Goal: Information Seeking & Learning: Learn about a topic

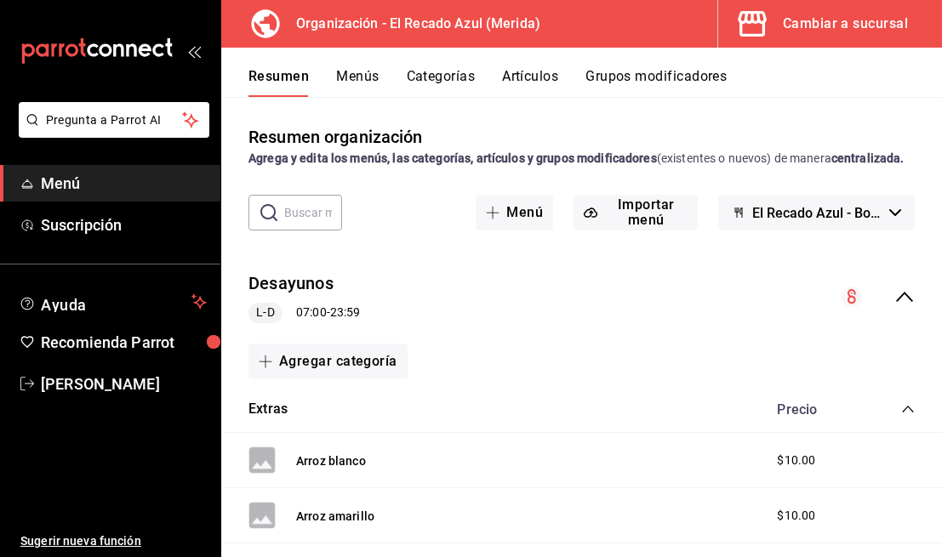
click at [853, 43] on button "Cambiar a sucursal" at bounding box center [823, 24] width 210 height 48
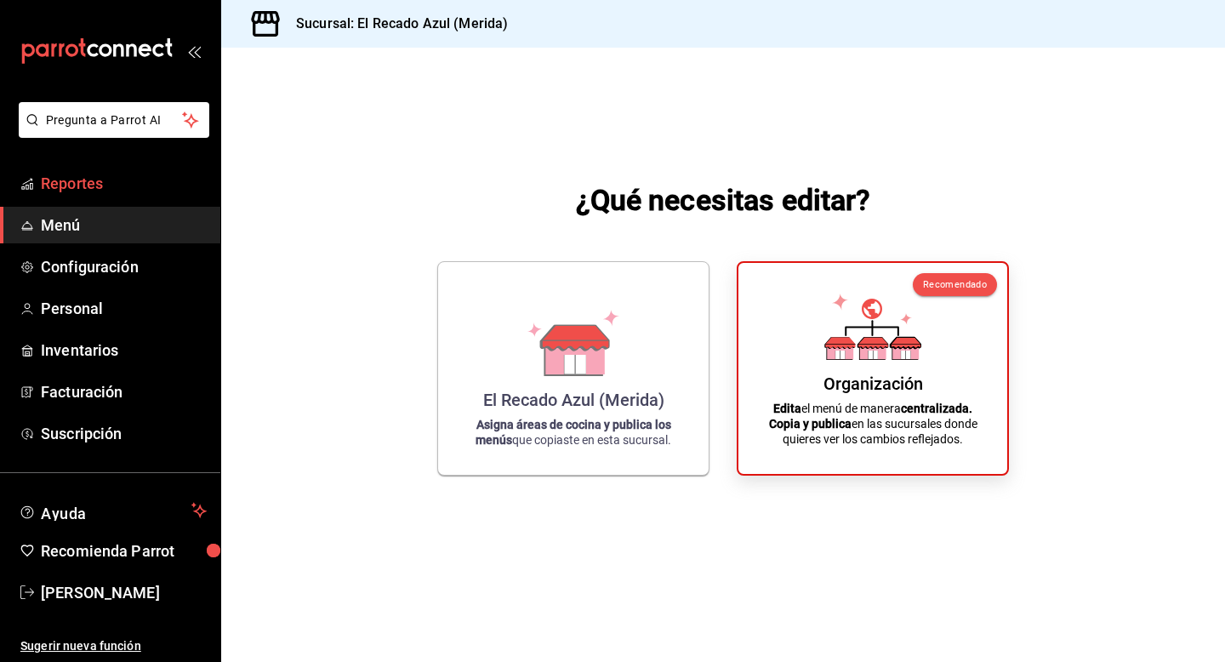
click at [117, 179] on span "Reportes" at bounding box center [124, 183] width 166 height 23
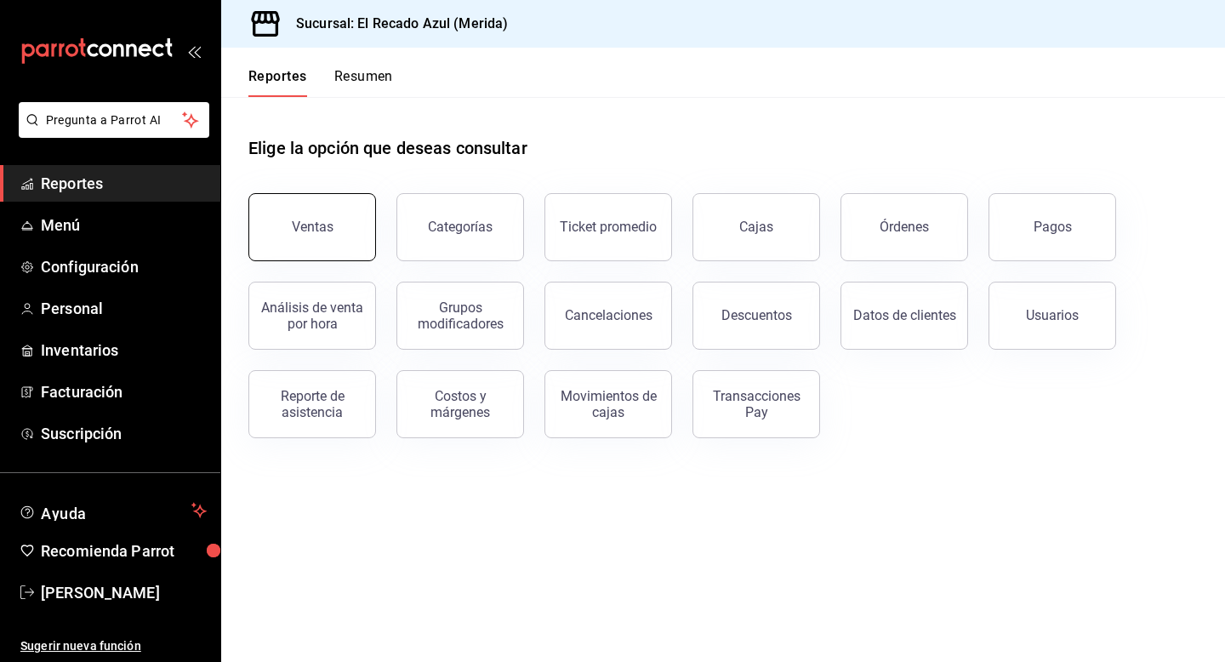
click at [345, 245] on button "Ventas" at bounding box center [312, 227] width 128 height 68
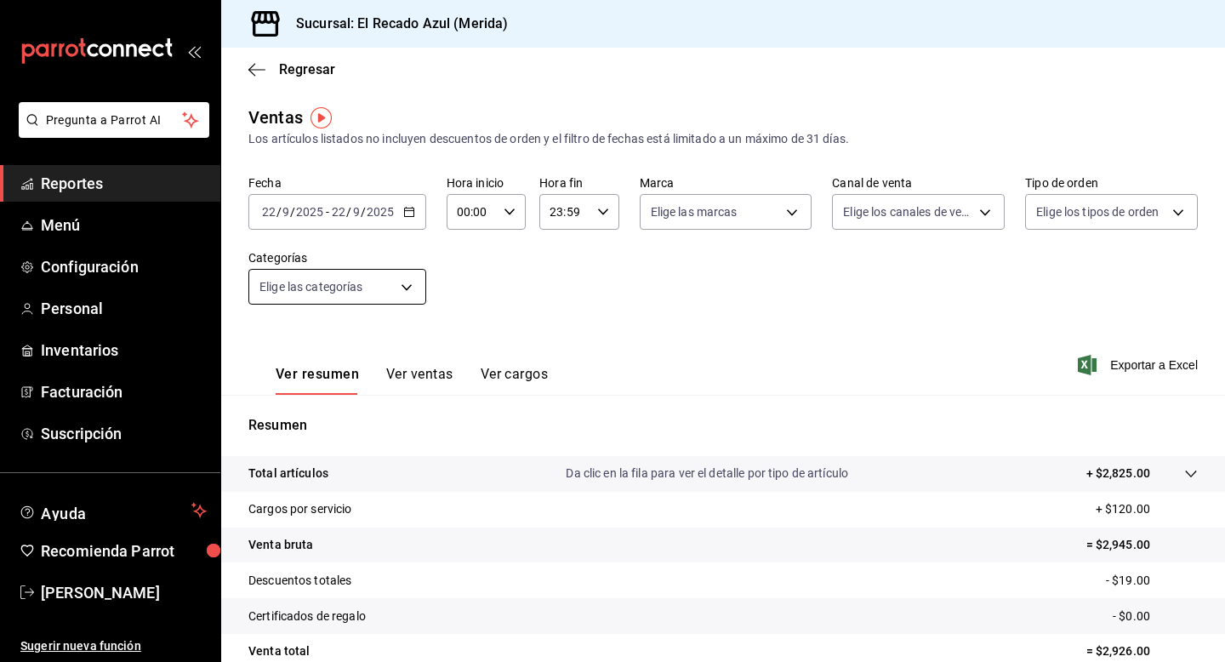
click at [364, 276] on body "Pregunta a Parrot AI Reportes Menú Configuración Personal Inventarios Facturaci…" at bounding box center [612, 331] width 1225 height 662
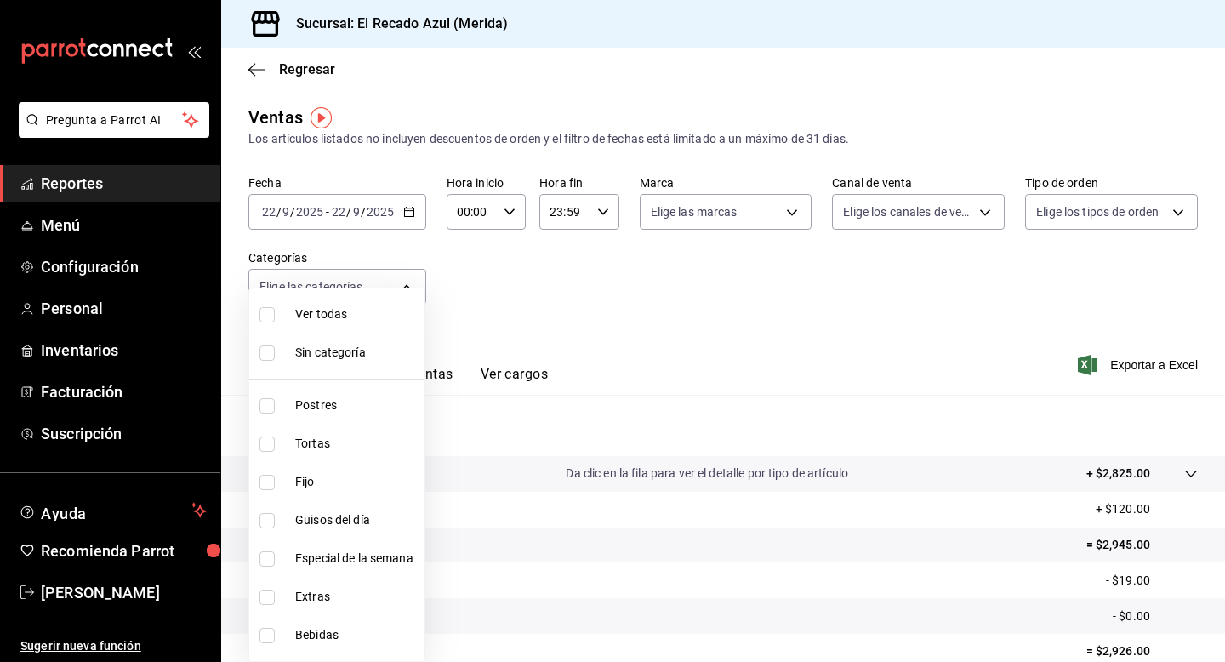
click at [267, 444] on input "checkbox" at bounding box center [266, 443] width 15 height 15
checkbox input "true"
type input "cddaedf4-f15c-4c42-87d3-f50cf5f8b84c"
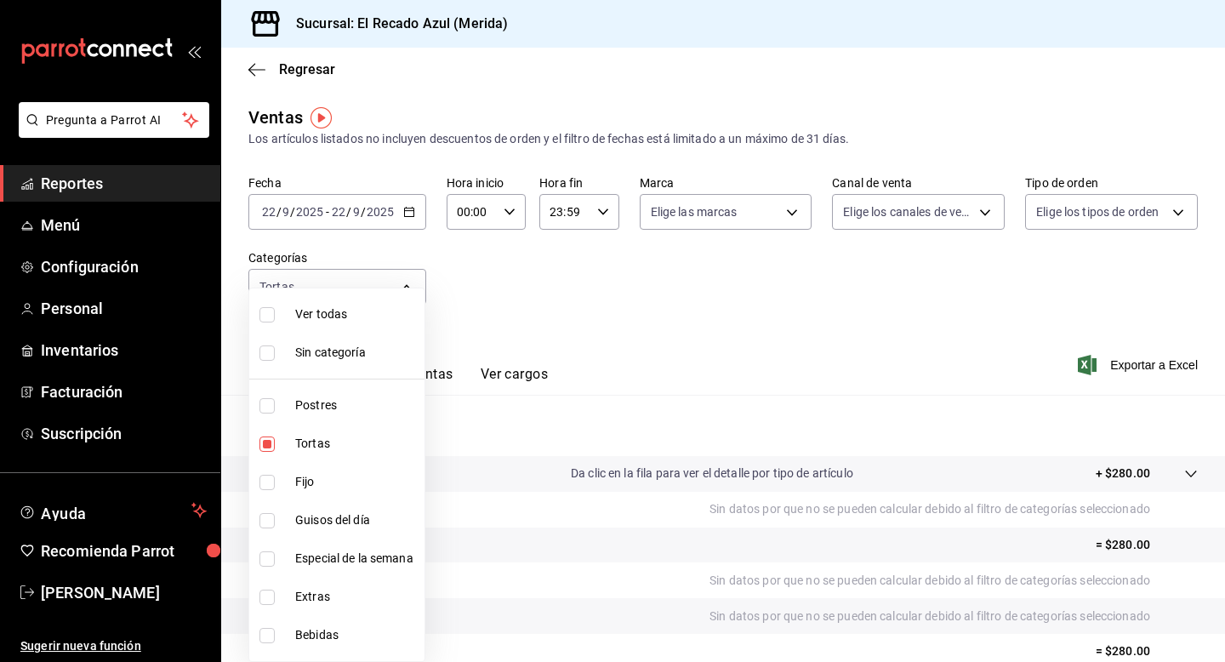
click at [461, 295] on div at bounding box center [612, 331] width 1225 height 662
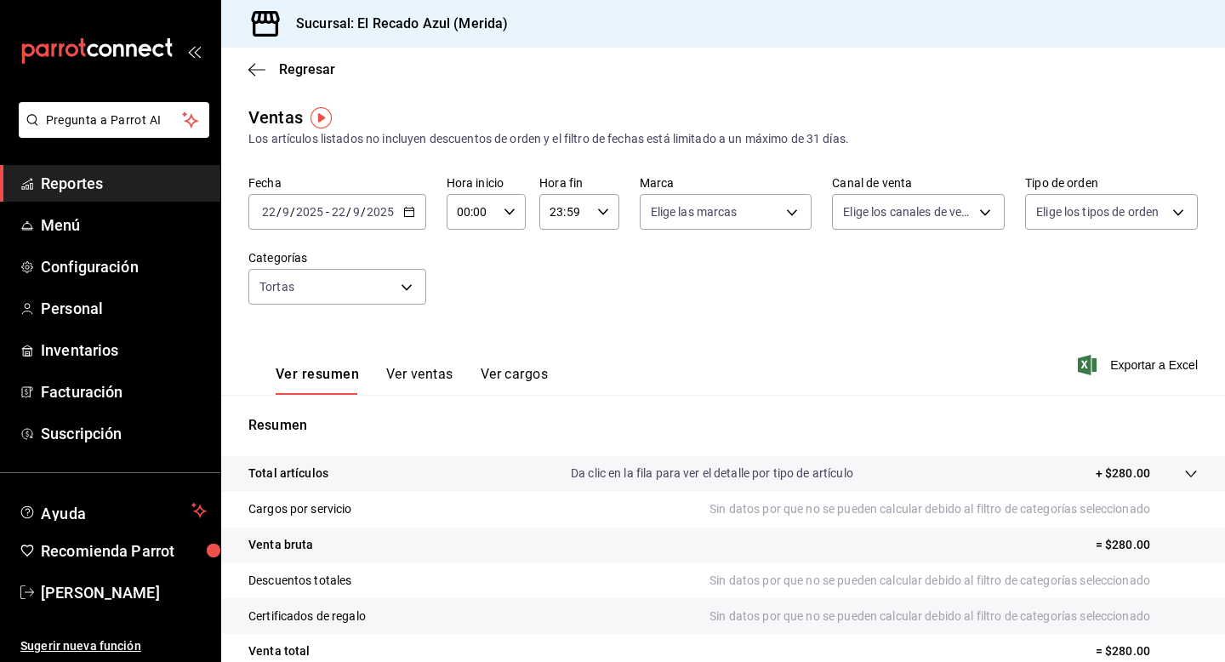
click at [441, 370] on button "Ver ventas" at bounding box center [419, 380] width 67 height 29
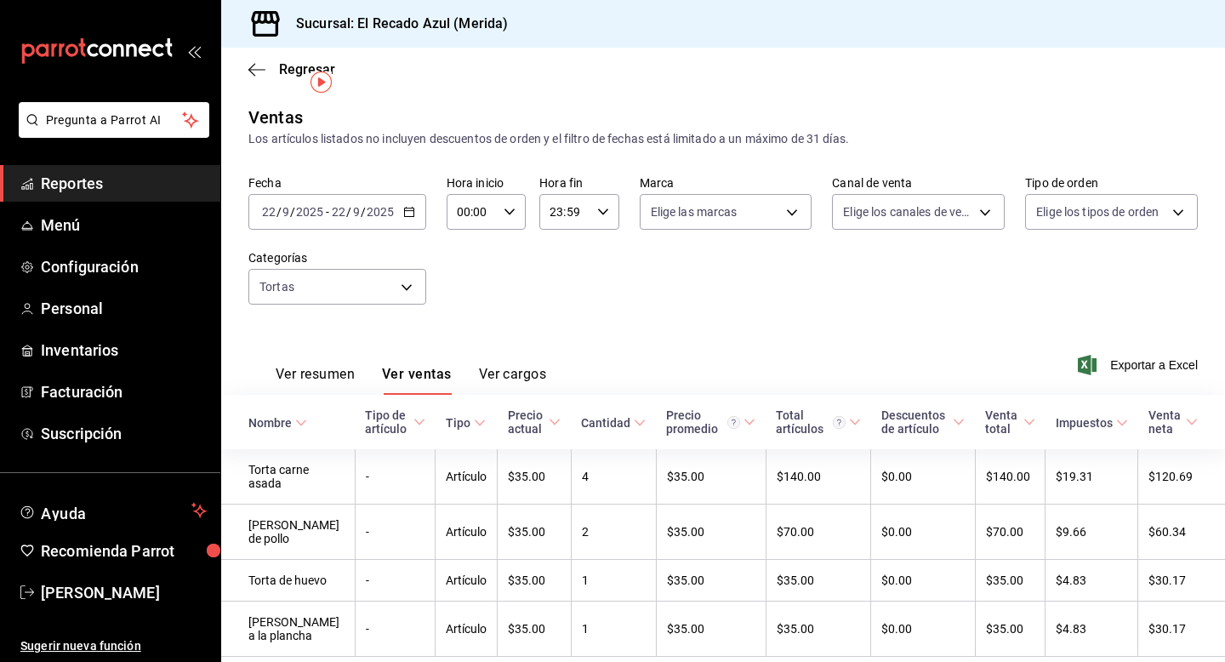
scroll to position [88, 0]
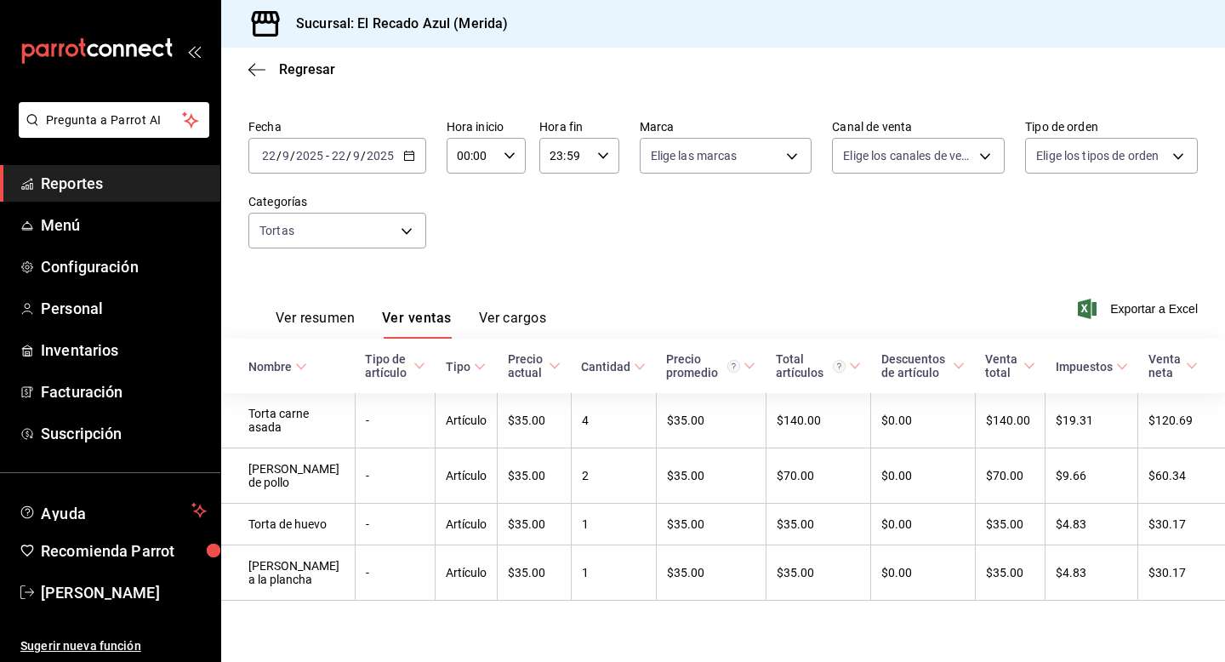
click at [292, 310] on button "Ver resumen" at bounding box center [315, 324] width 79 height 29
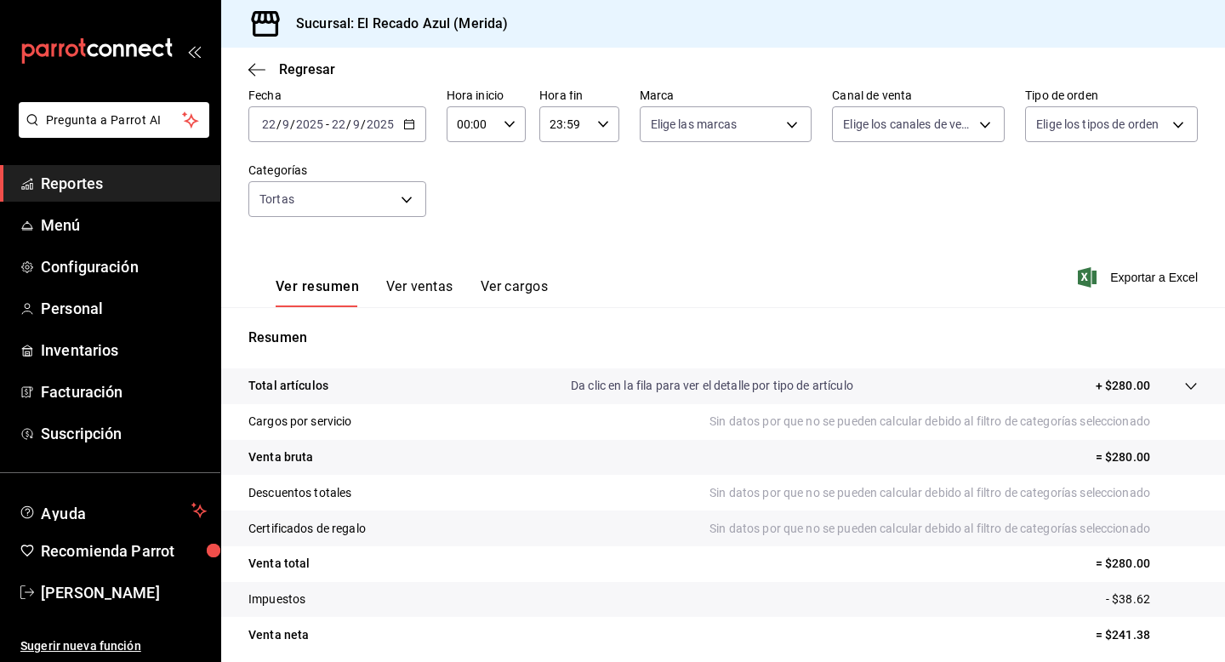
click at [941, 388] on icon at bounding box center [1191, 386] width 14 height 14
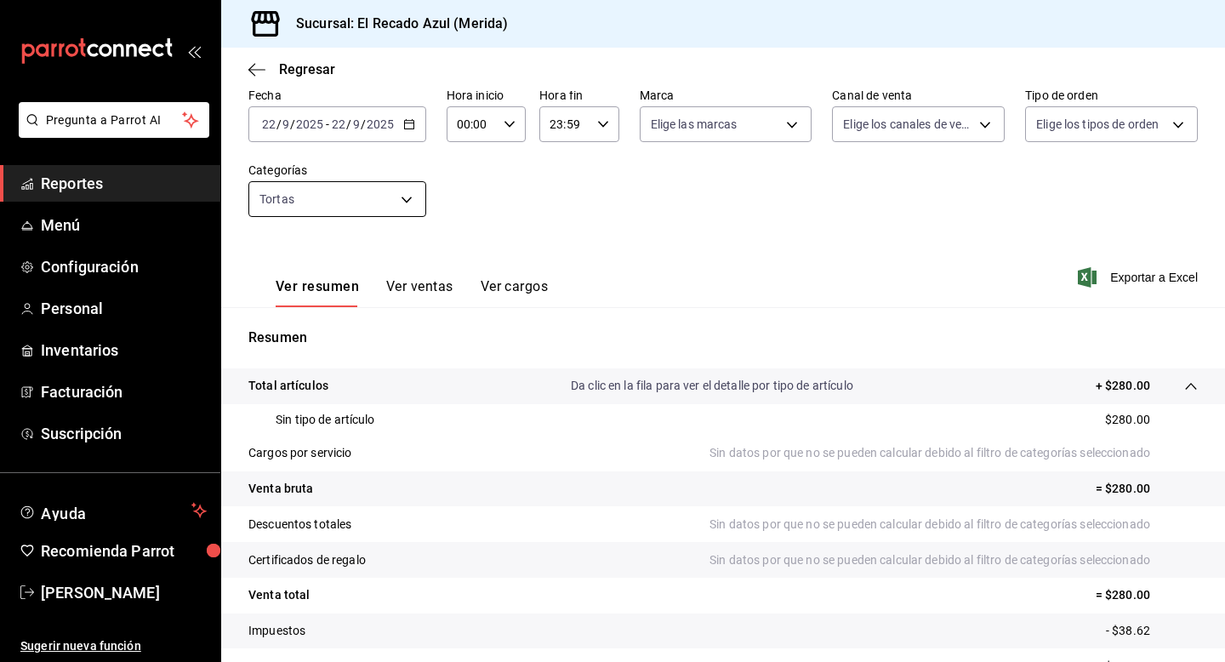
click at [401, 207] on body "Pregunta a Parrot AI Reportes Menú Configuración Personal Inventarios Facturaci…" at bounding box center [612, 331] width 1225 height 662
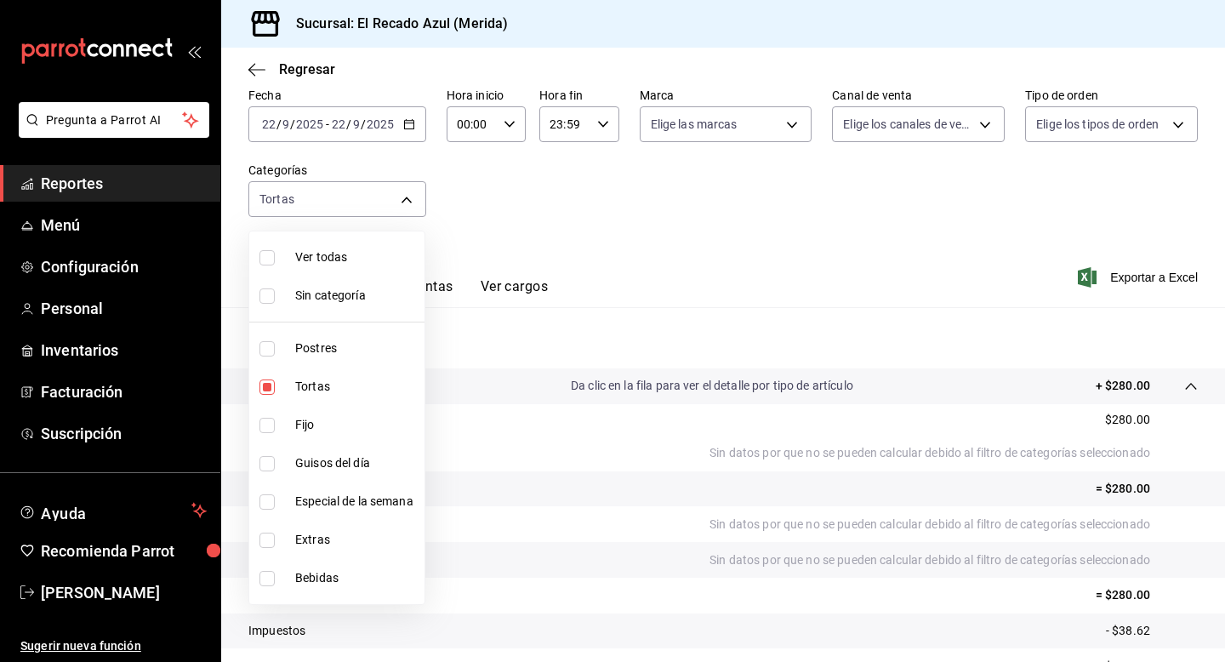
click at [268, 461] on input "checkbox" at bounding box center [266, 463] width 15 height 15
checkbox input "true"
type input "cddaedf4-f15c-4c42-87d3-f50cf5f8b84c,13bcb92e-1a83-413e-a7fd-17f400a31821"
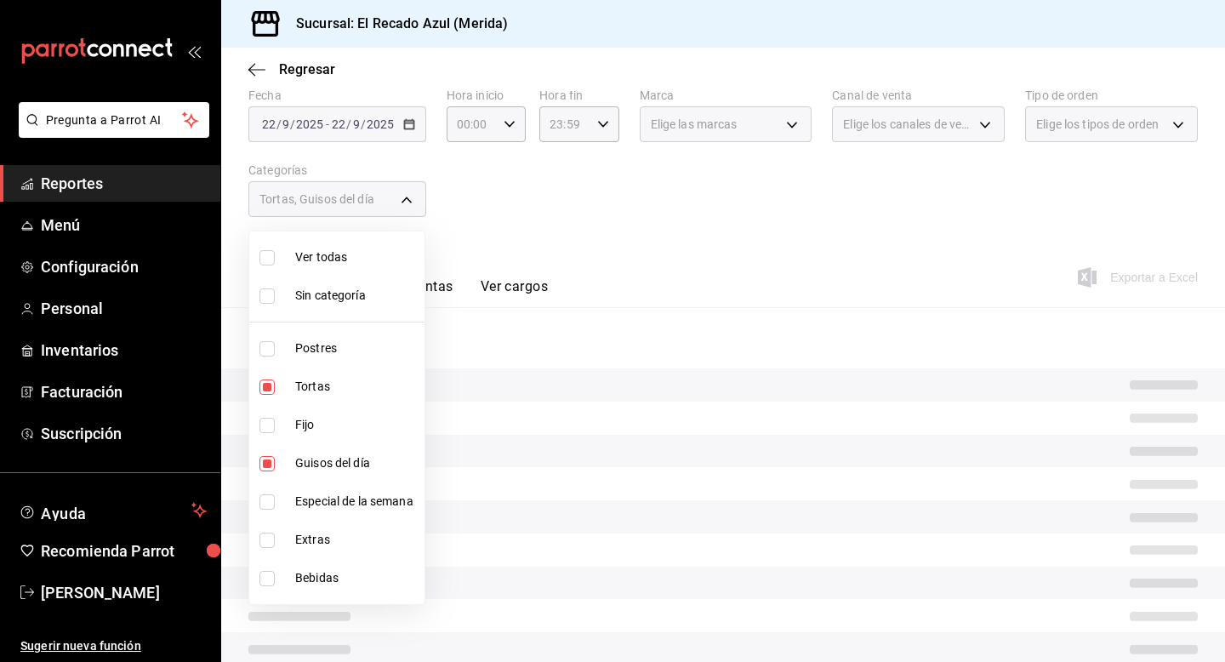
click at [267, 430] on input "checkbox" at bounding box center [266, 425] width 15 height 15
checkbox input "true"
type input "cddaedf4-f15c-4c42-87d3-f50cf5f8b84c,13bcb92e-1a83-413e-a7fd-17f400a31821,a7831…"
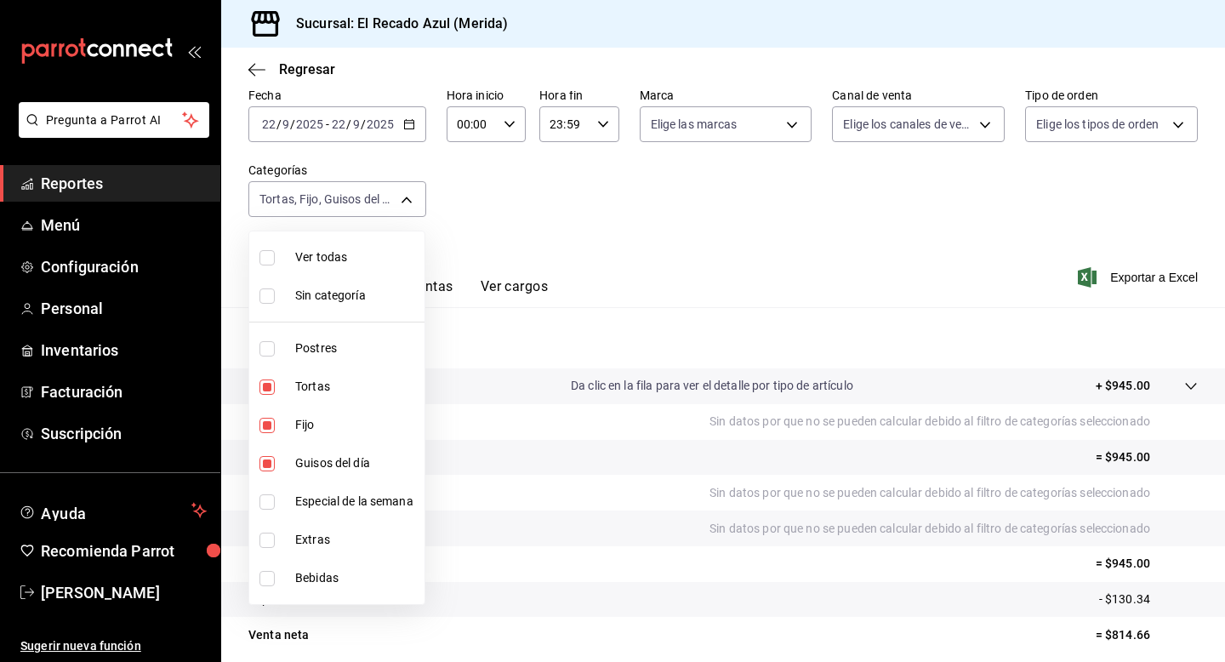
click at [266, 504] on input "checkbox" at bounding box center [266, 501] width 15 height 15
checkbox input "true"
click at [270, 378] on li "Tortas" at bounding box center [336, 386] width 175 height 38
type input "13bcb92e-1a83-413e-a7fd-17f400a31821,a7831855-3bdb-4702-9fc6-726326d43bee,20bc0…"
checkbox input "false"
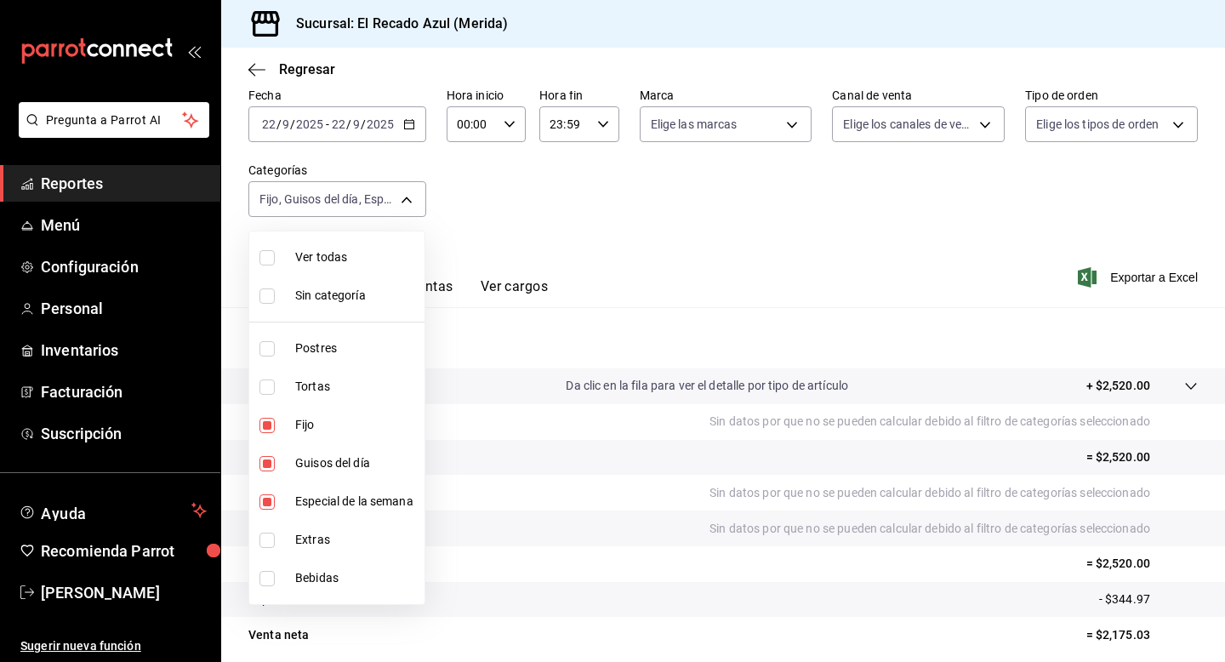
click at [737, 283] on div at bounding box center [612, 331] width 1225 height 662
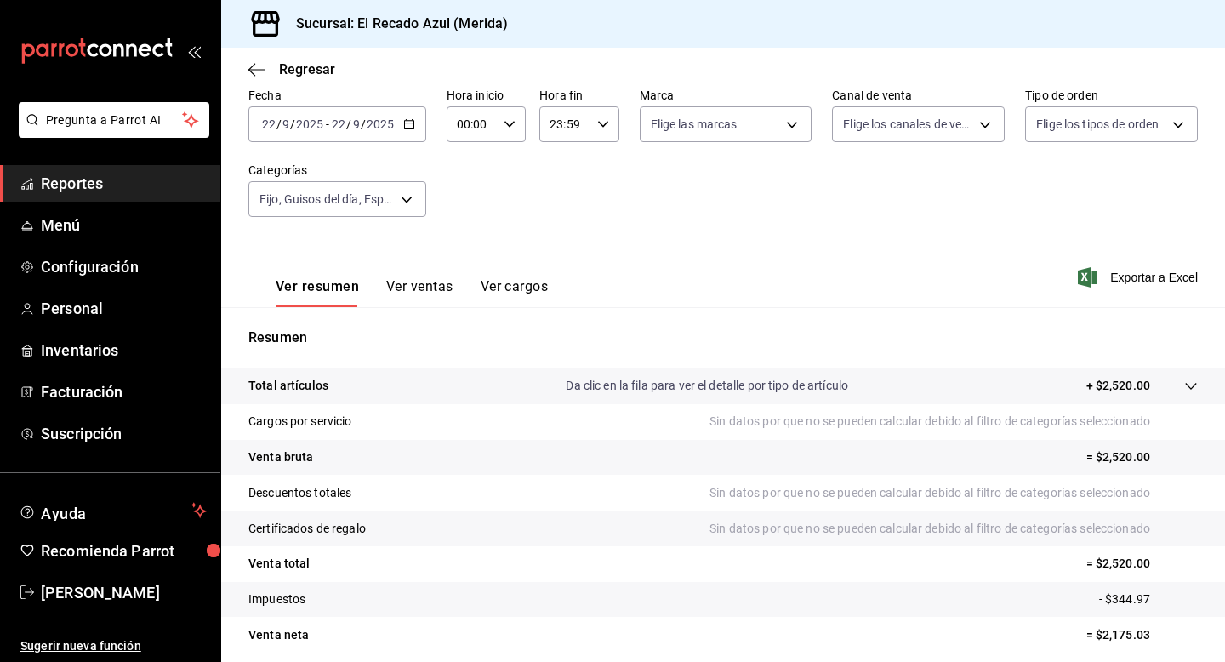
click at [423, 276] on div "Ver resumen Ver ventas Ver cargos" at bounding box center [397, 282] width 299 height 49
click at [423, 293] on button "Ver ventas" at bounding box center [419, 292] width 67 height 29
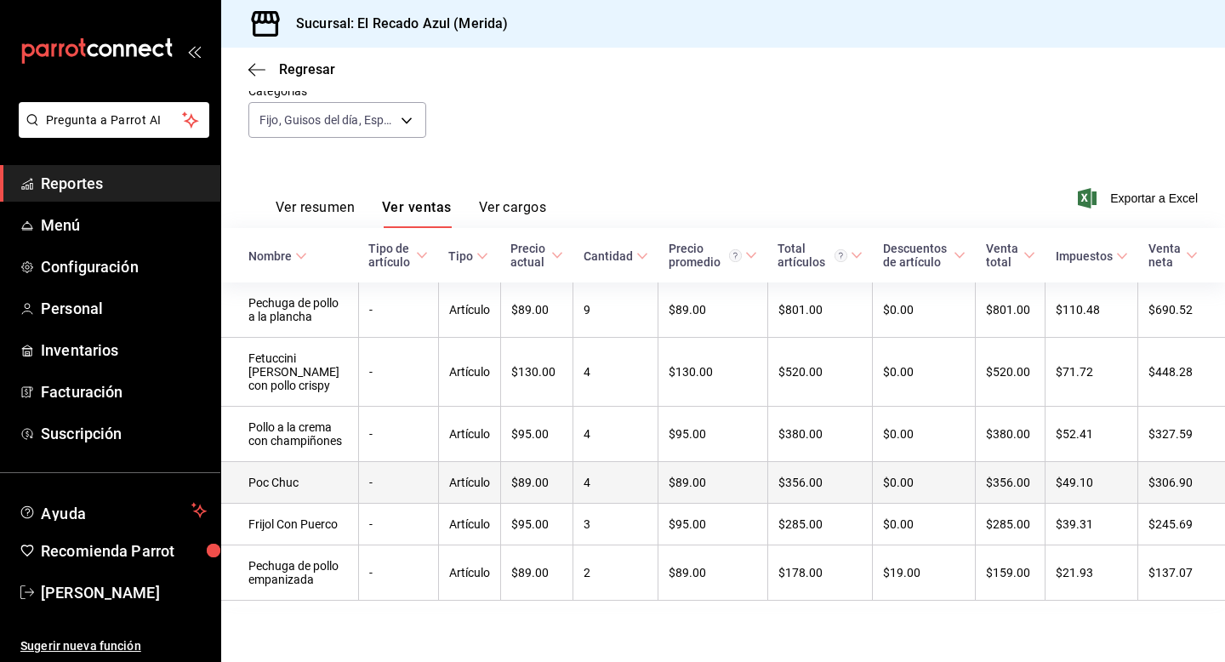
scroll to position [228, 0]
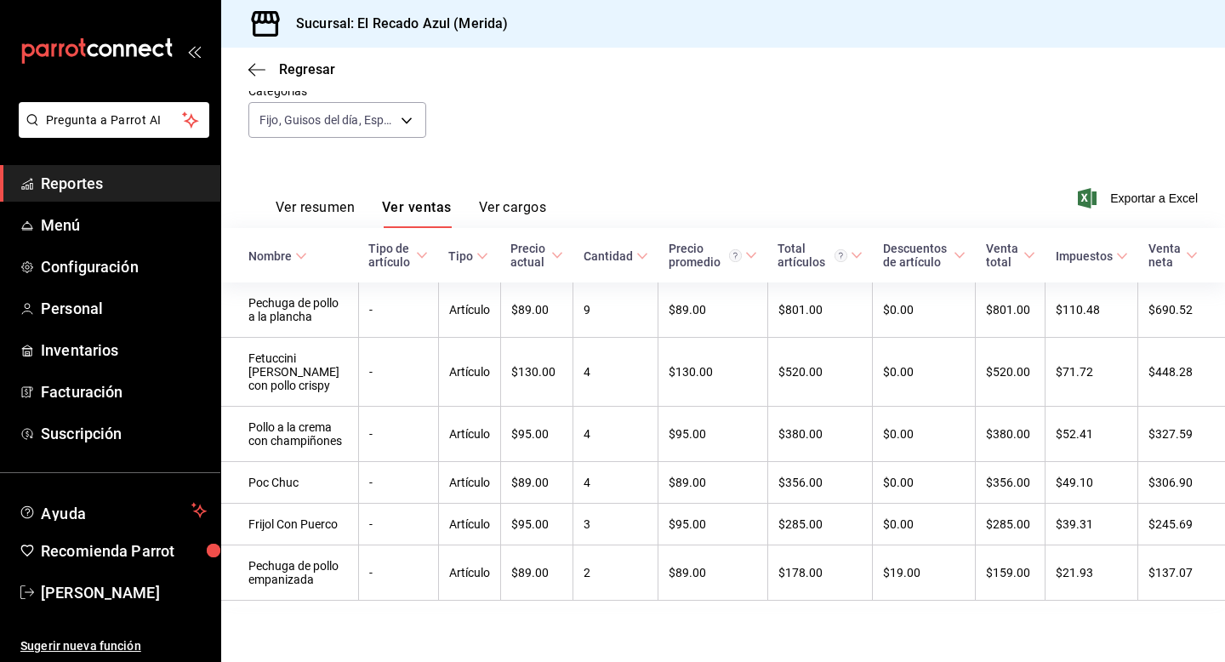
click at [314, 199] on button "Ver resumen" at bounding box center [315, 213] width 79 height 29
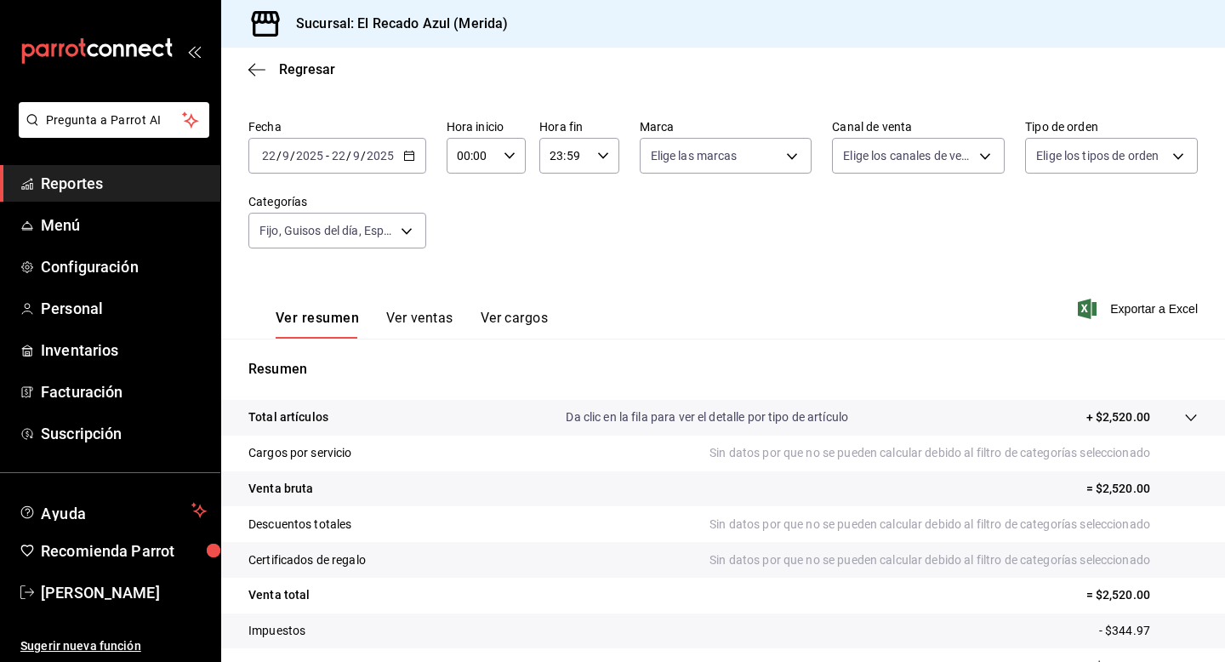
scroll to position [9, 0]
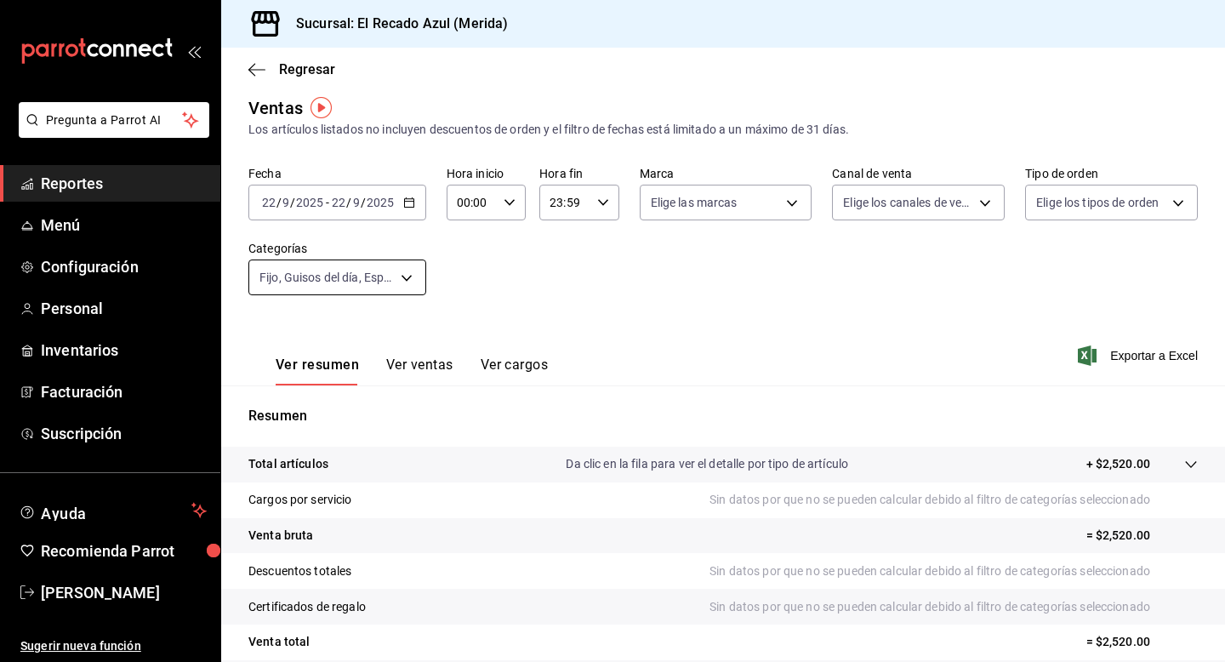
click at [404, 291] on body "Pregunta a Parrot AI Reportes Menú Configuración Personal Inventarios Facturaci…" at bounding box center [612, 331] width 1225 height 662
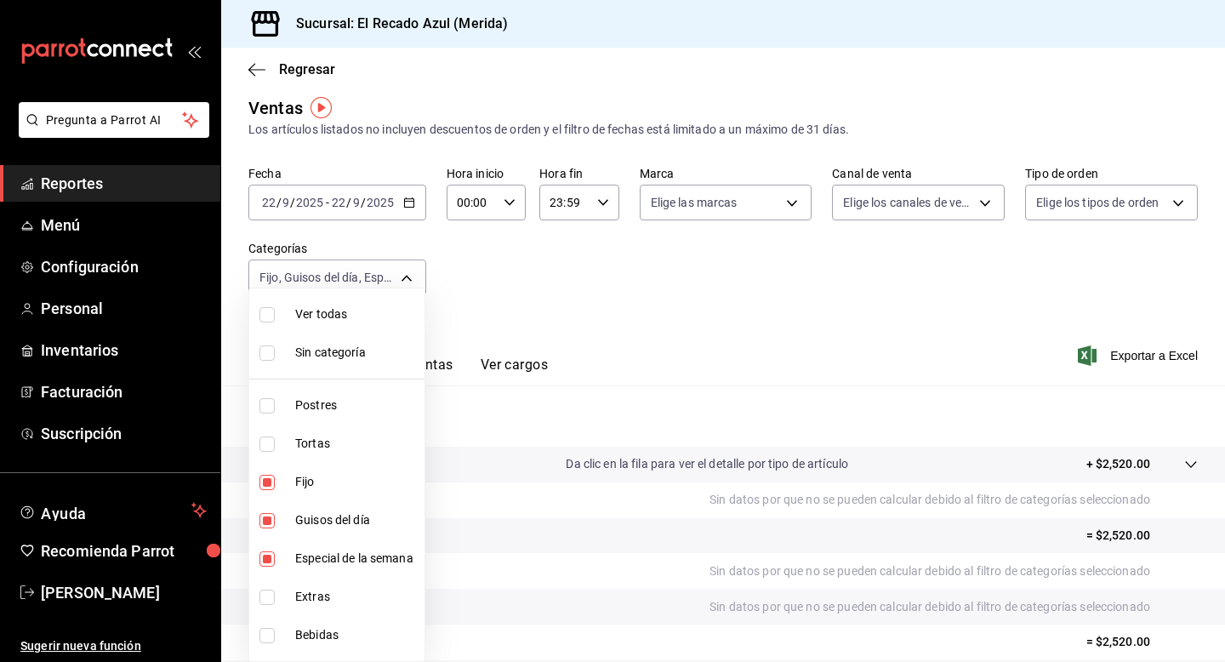
click at [274, 556] on input "checkbox" at bounding box center [266, 596] width 15 height 15
checkbox input "true"
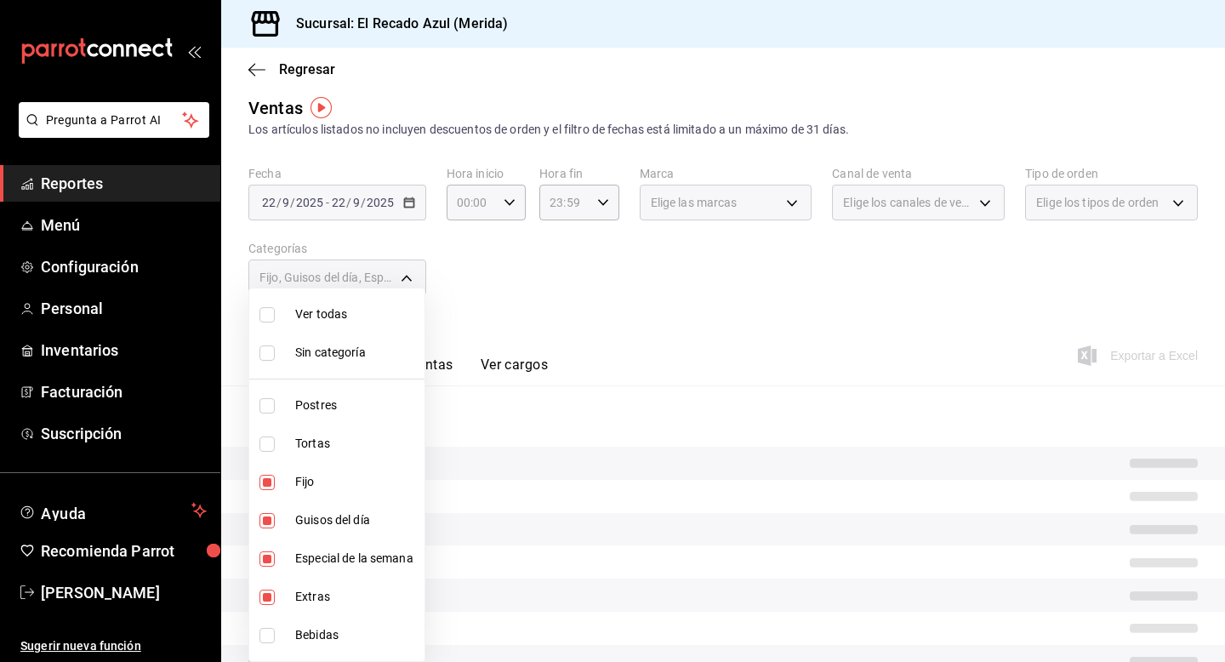
click at [273, 545] on li "Especial de la semana" at bounding box center [336, 558] width 175 height 38
type input "13bcb92e-1a83-413e-a7fd-17f400a31821,a7831855-3bdb-4702-9fc6-726326d43bee,d6317…"
checkbox input "false"
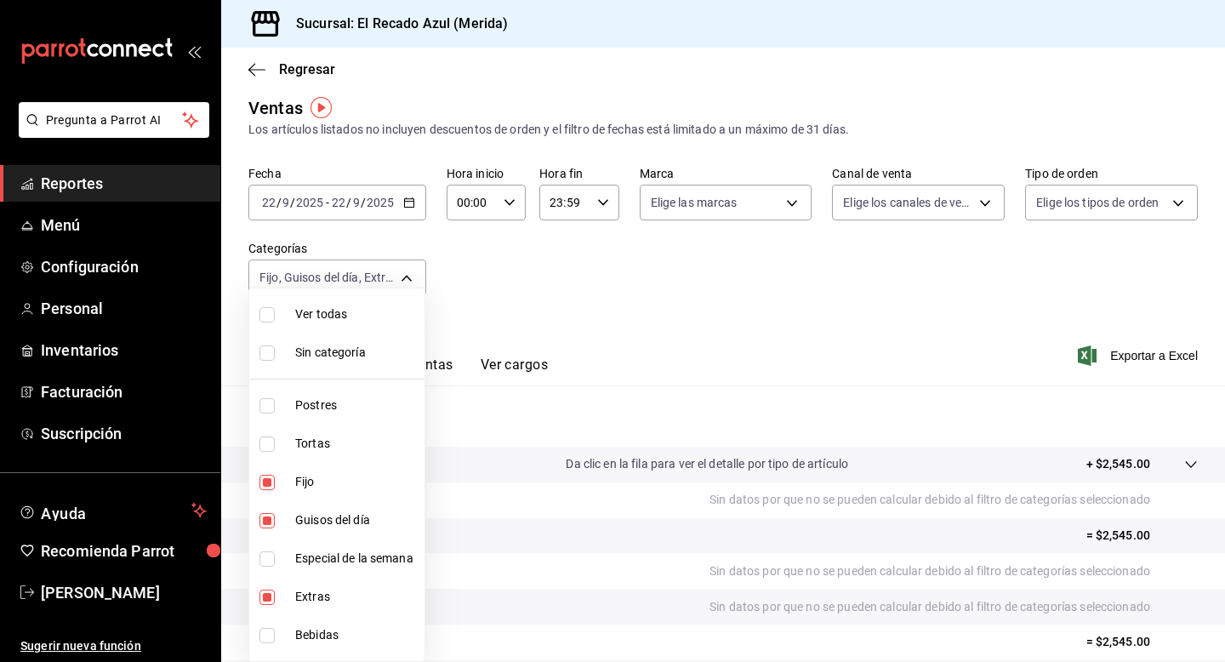
click at [270, 524] on input "checkbox" at bounding box center [266, 520] width 15 height 15
checkbox input "false"
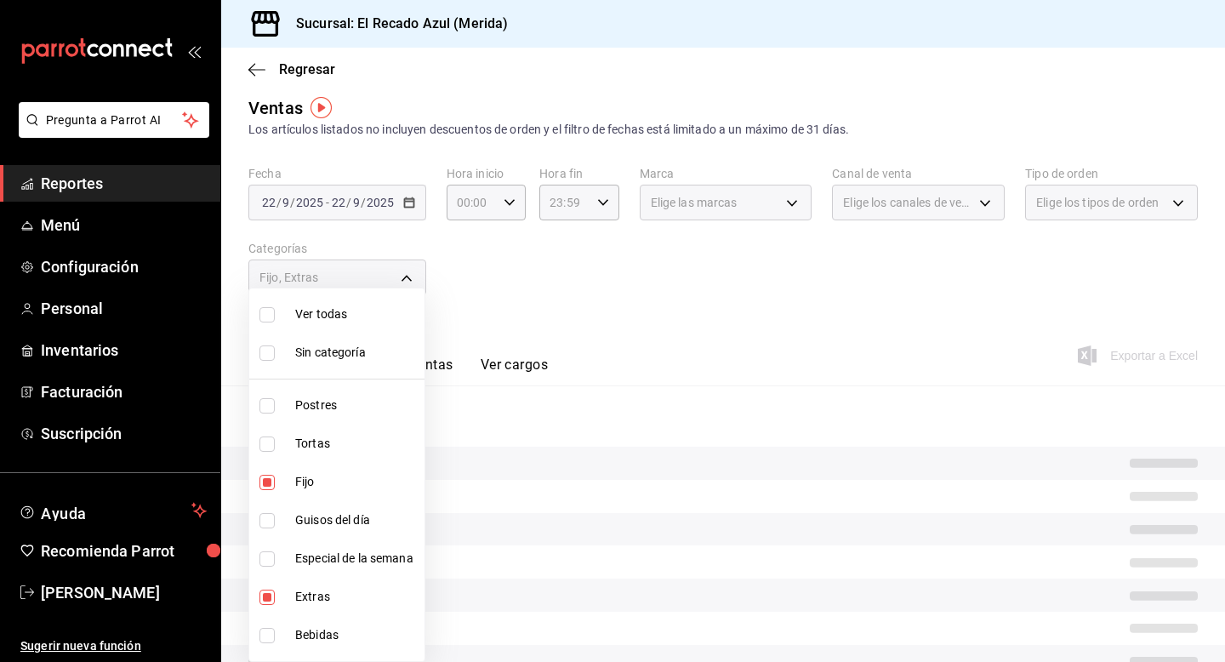
click at [270, 492] on li "Fijo" at bounding box center [336, 482] width 175 height 38
type input "d6317b1c-ff53-41b5-8696-cf89c697b0c8"
checkbox input "false"
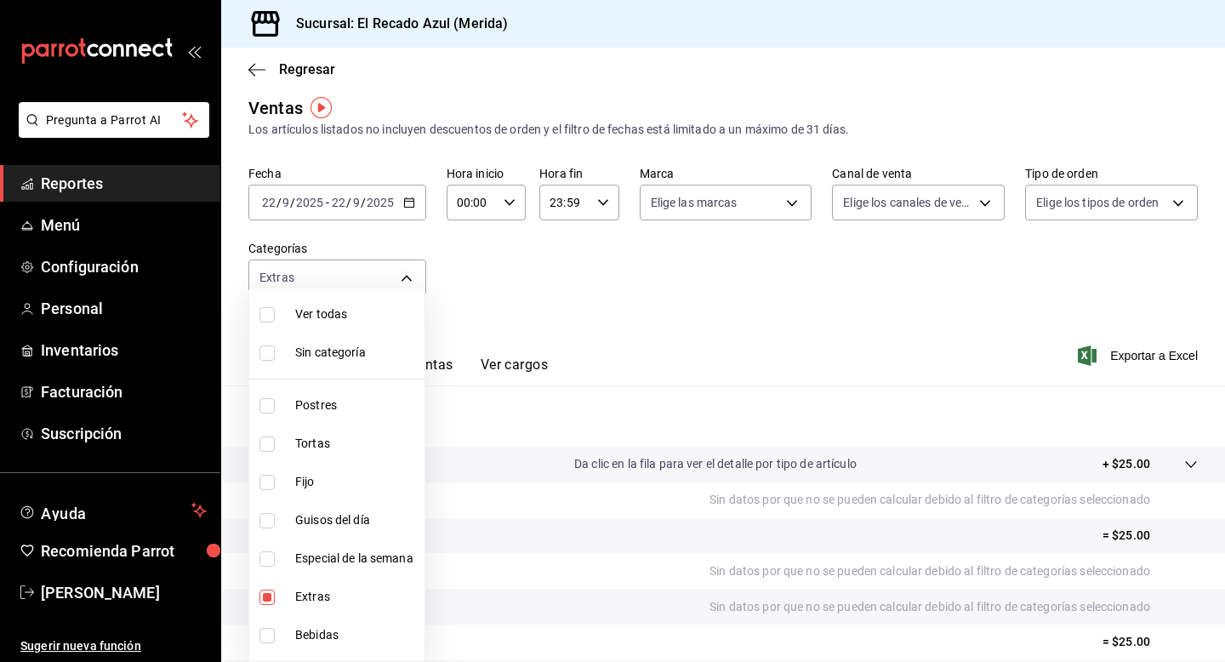
click at [628, 339] on div at bounding box center [612, 331] width 1225 height 662
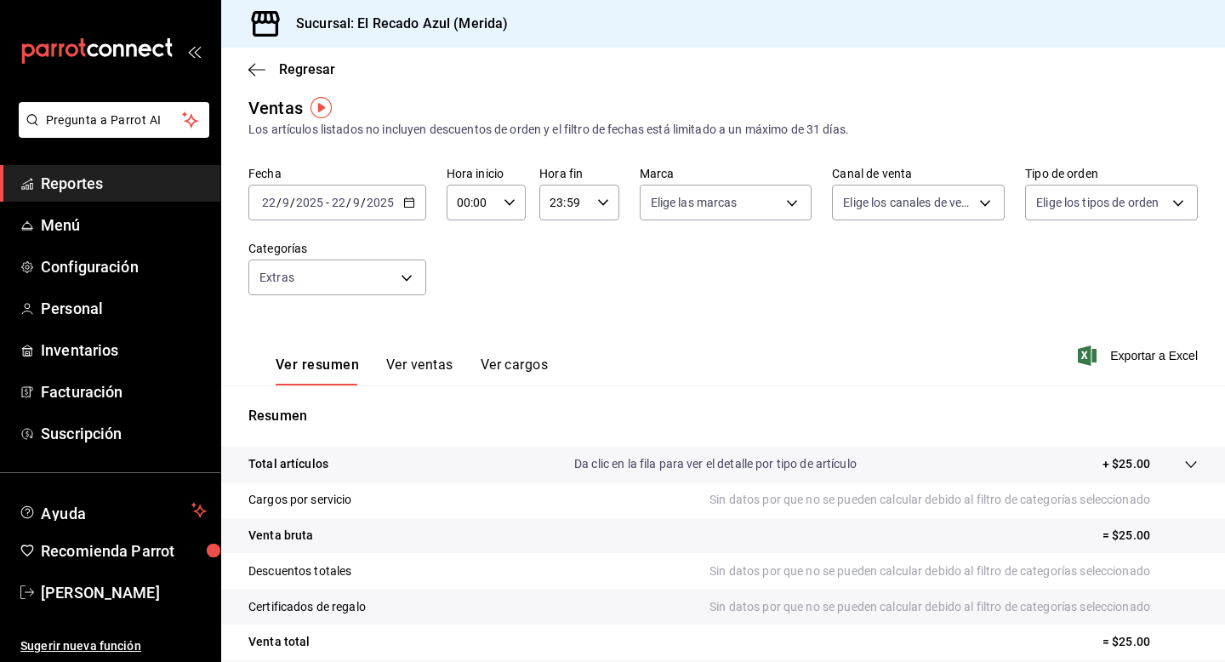
click at [411, 359] on button "Ver ventas" at bounding box center [419, 370] width 67 height 29
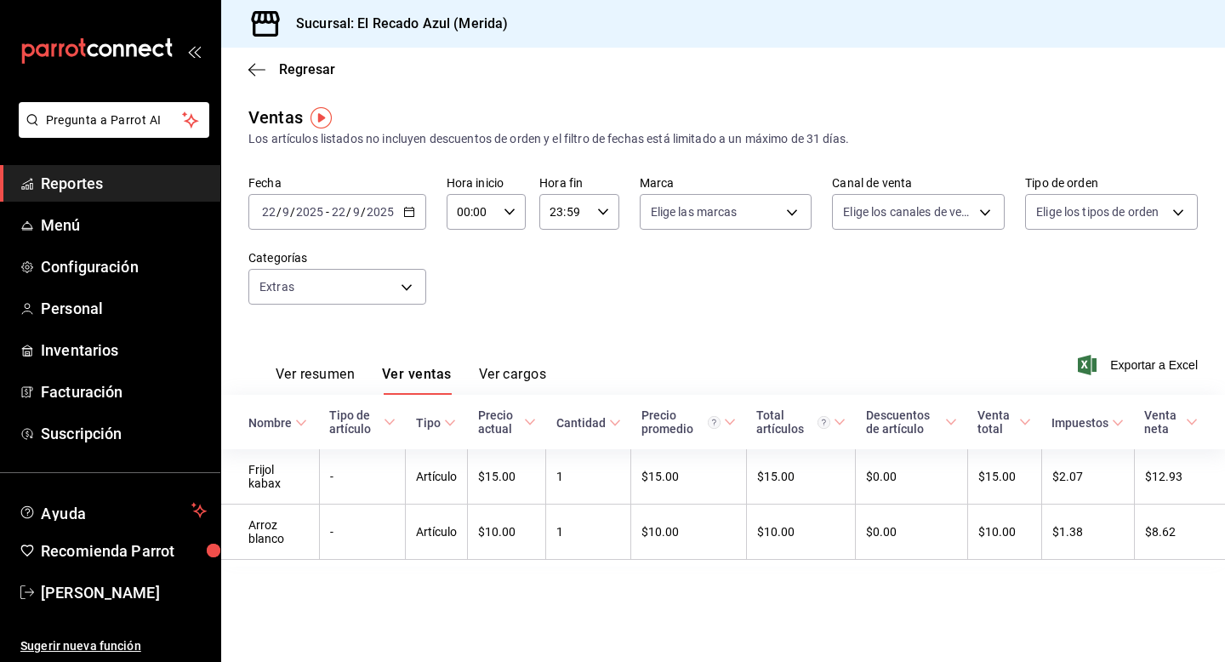
click at [382, 209] on input "2025" at bounding box center [380, 212] width 29 height 14
click at [526, 293] on div "Fecha [DATE] [DATE] - [DATE] [DATE] [DATE] [DATE] Semana actual Mes actual Rang…" at bounding box center [722, 250] width 949 height 150
click at [386, 286] on body "Pregunta a Parrot AI Reportes Menú Configuración Personal Inventarios Facturaci…" at bounding box center [612, 331] width 1225 height 662
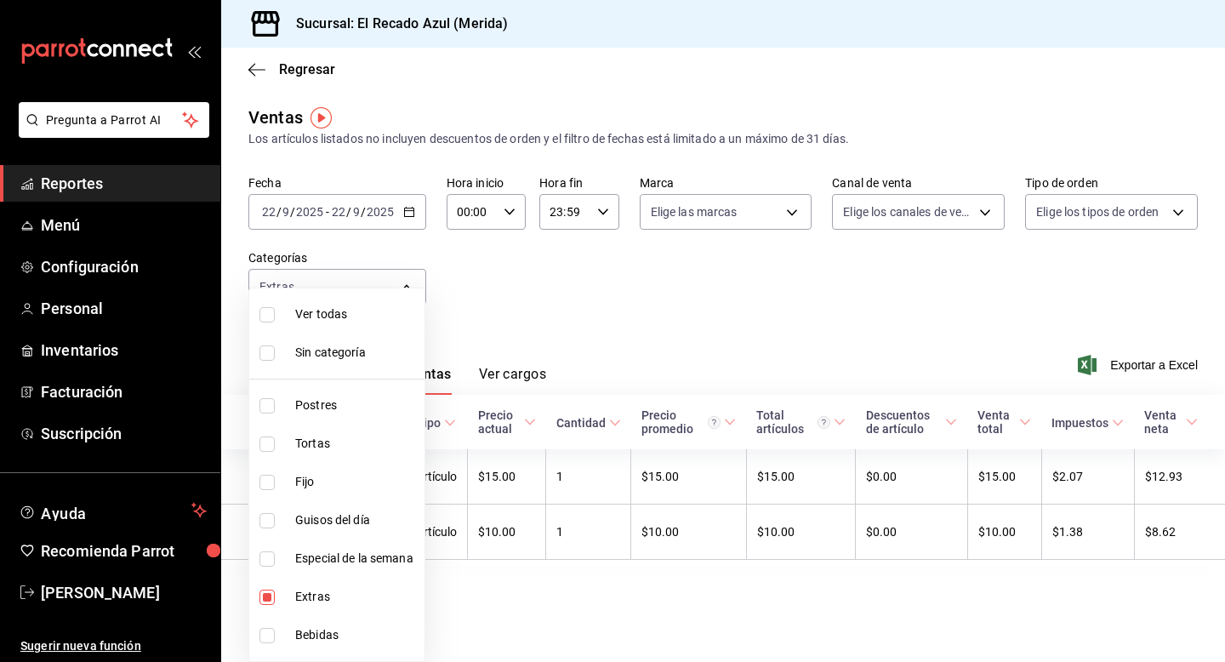
click at [268, 556] on li "Bebidas" at bounding box center [336, 635] width 175 height 38
type input "d6317b1c-ff53-41b5-8696-cf89c697b0c8,7bfb7413-6e28-41a0-876f-9044619efe8d"
checkbox input "true"
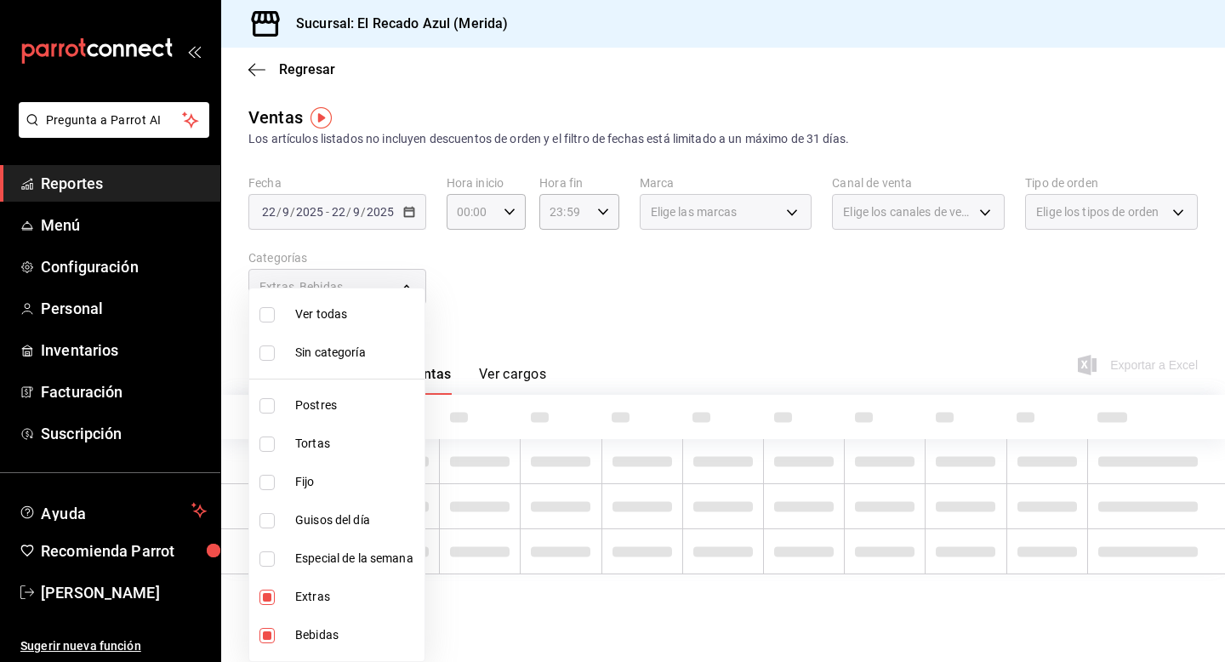
click at [270, 556] on li "Extras" at bounding box center [336, 597] width 175 height 38
type input "7bfb7413-6e28-41a0-876f-9044619efe8d"
checkbox input "false"
click at [595, 296] on div at bounding box center [612, 331] width 1225 height 662
